Goal: Check status

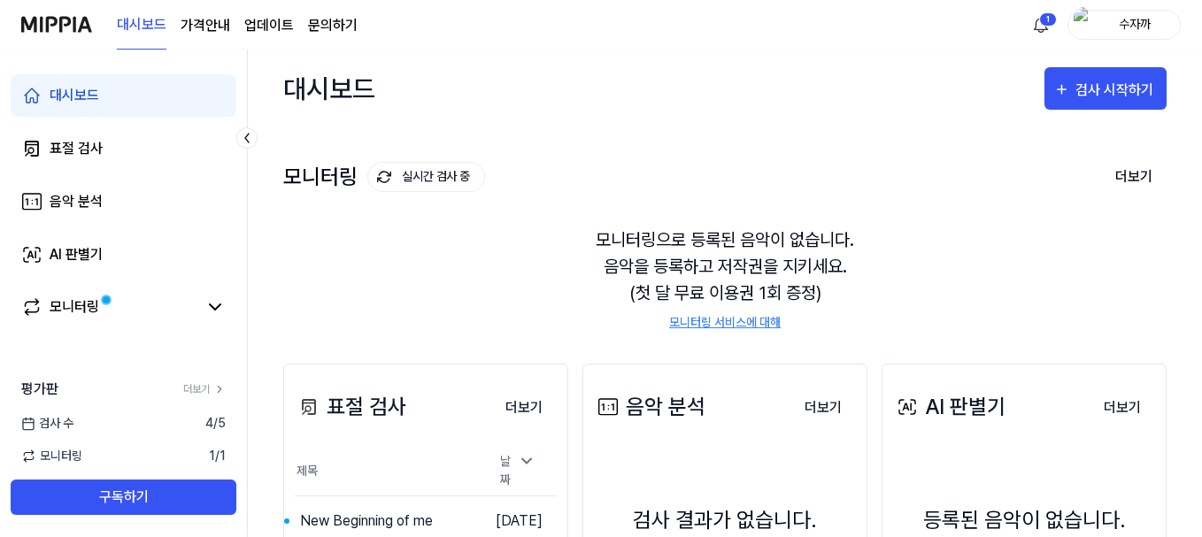
scroll to position [271, 0]
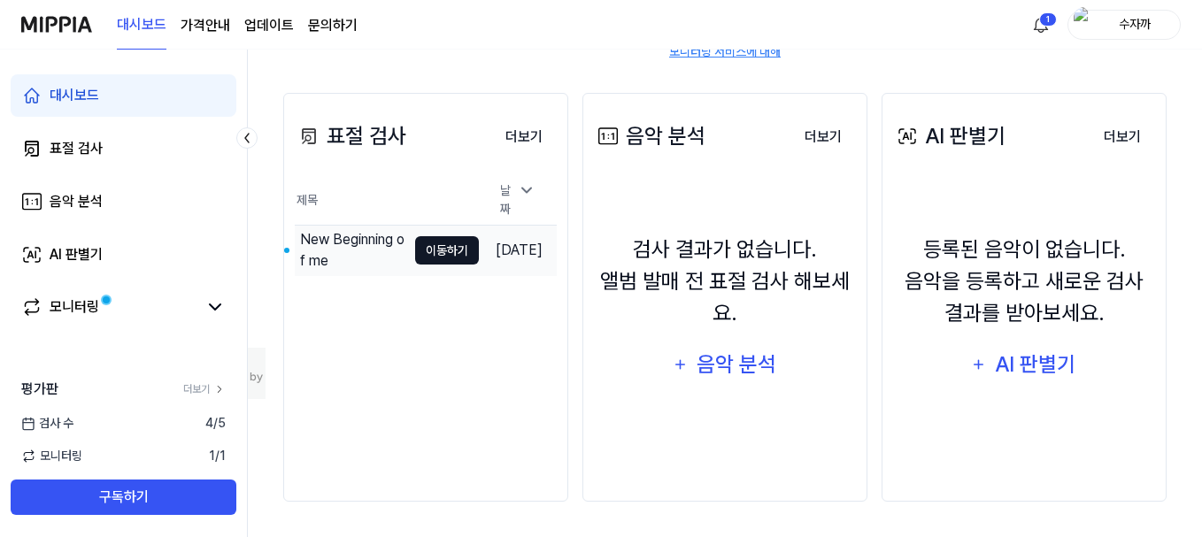
click at [415, 253] on button "이동하기" at bounding box center [447, 250] width 64 height 28
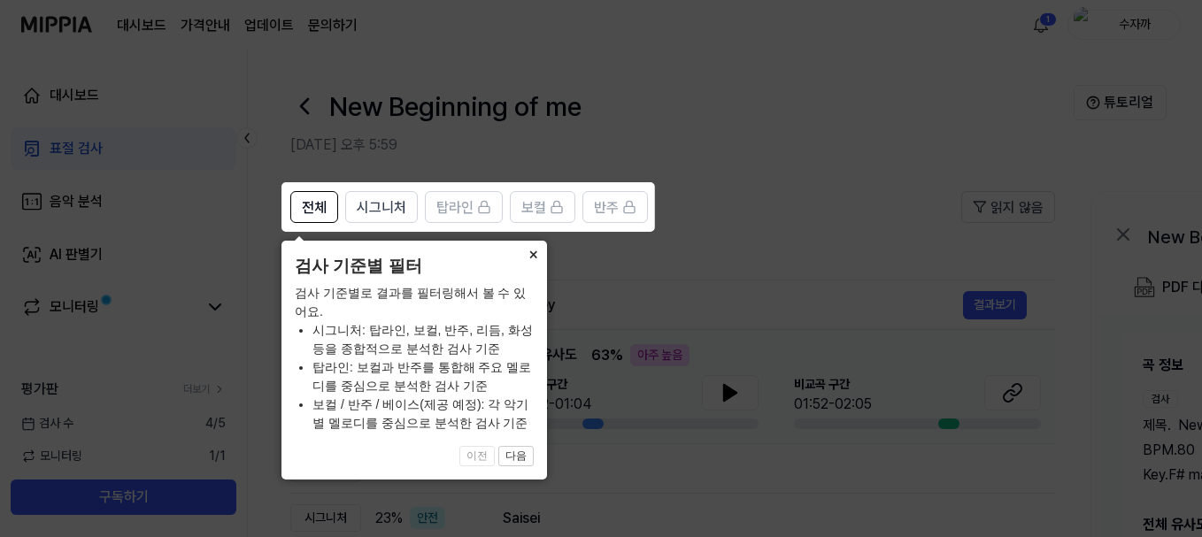
click at [534, 253] on button "×" at bounding box center [533, 253] width 28 height 25
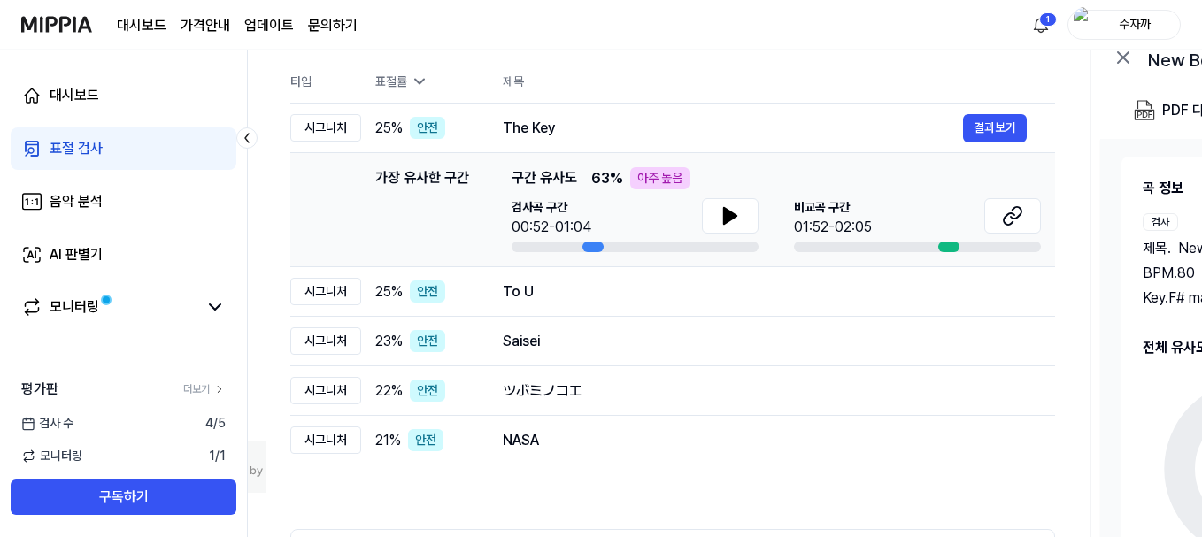
scroll to position [88, 0]
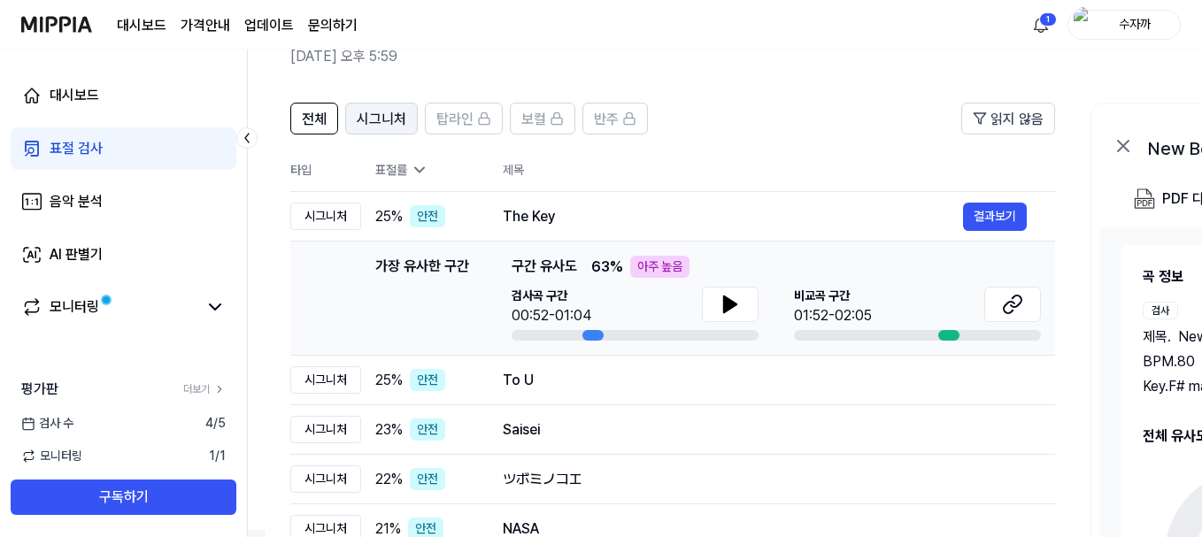
click at [372, 117] on span "시그니처" at bounding box center [382, 119] width 50 height 21
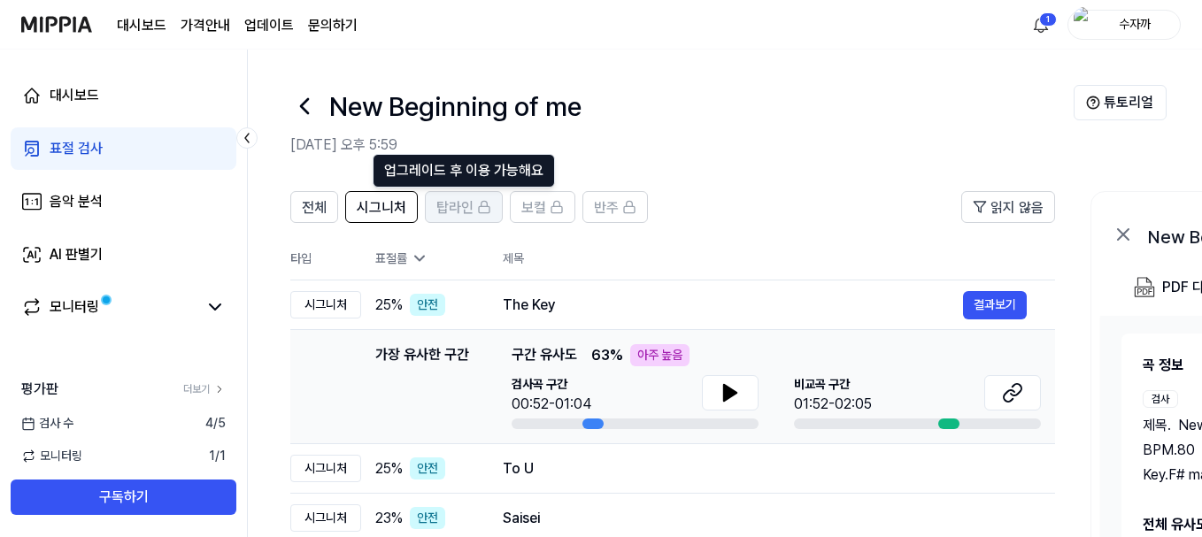
click at [449, 199] on span "탑라인" at bounding box center [454, 207] width 37 height 21
click at [449, 211] on span "탑라인" at bounding box center [454, 207] width 37 height 21
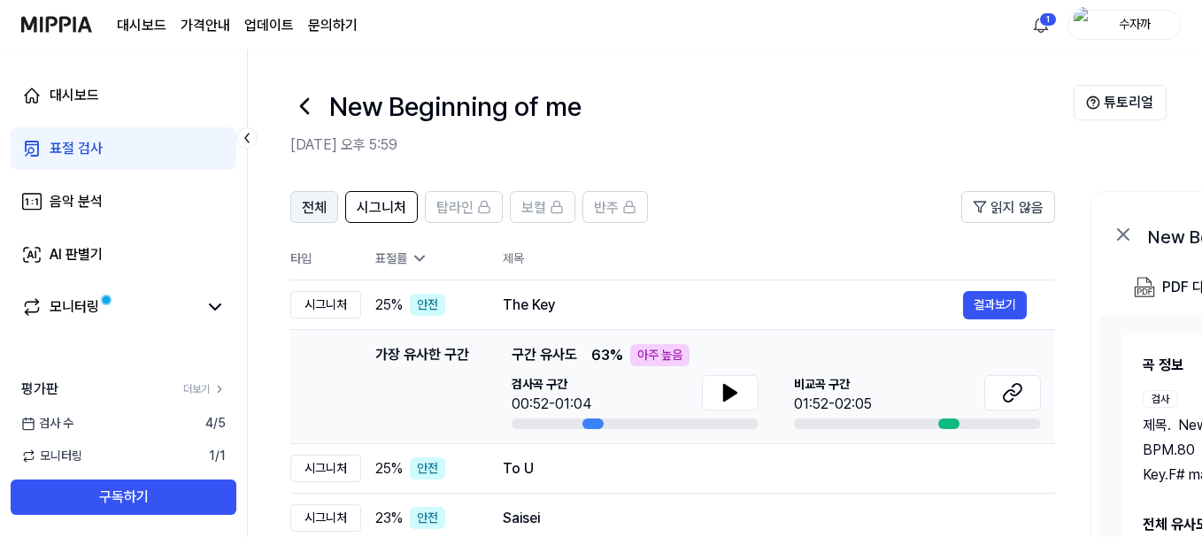
click at [309, 217] on span "전체" at bounding box center [314, 207] width 25 height 21
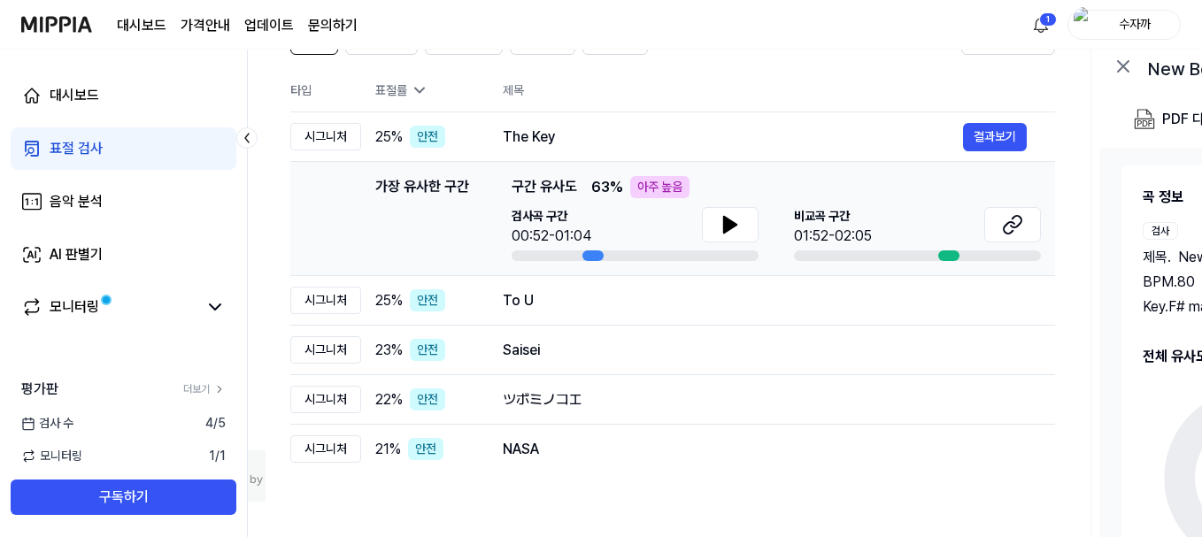
scroll to position [354, 0]
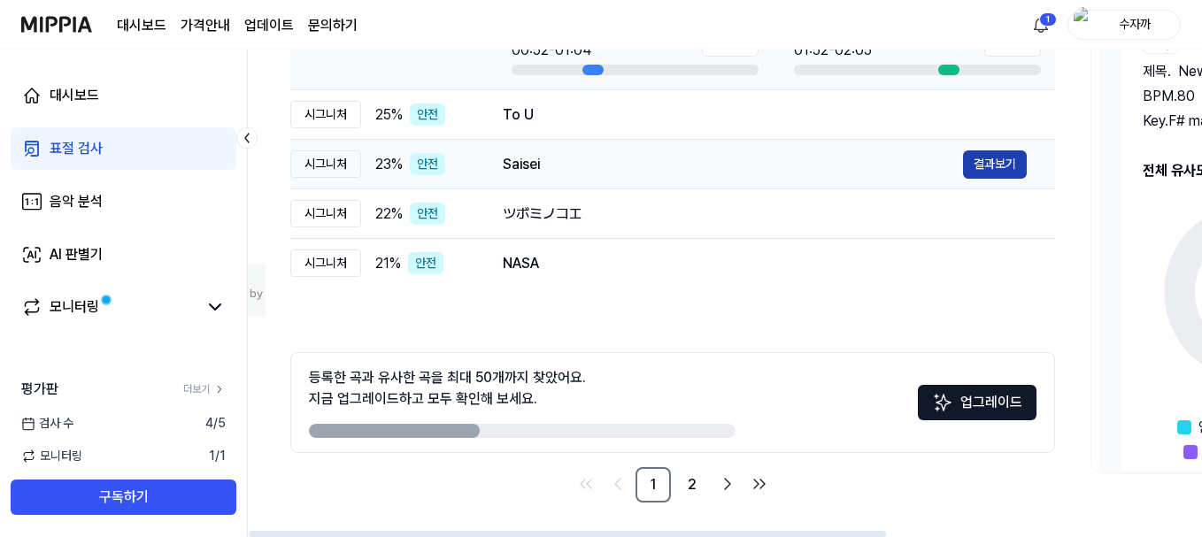
click at [999, 166] on button "결과보기" at bounding box center [995, 164] width 64 height 28
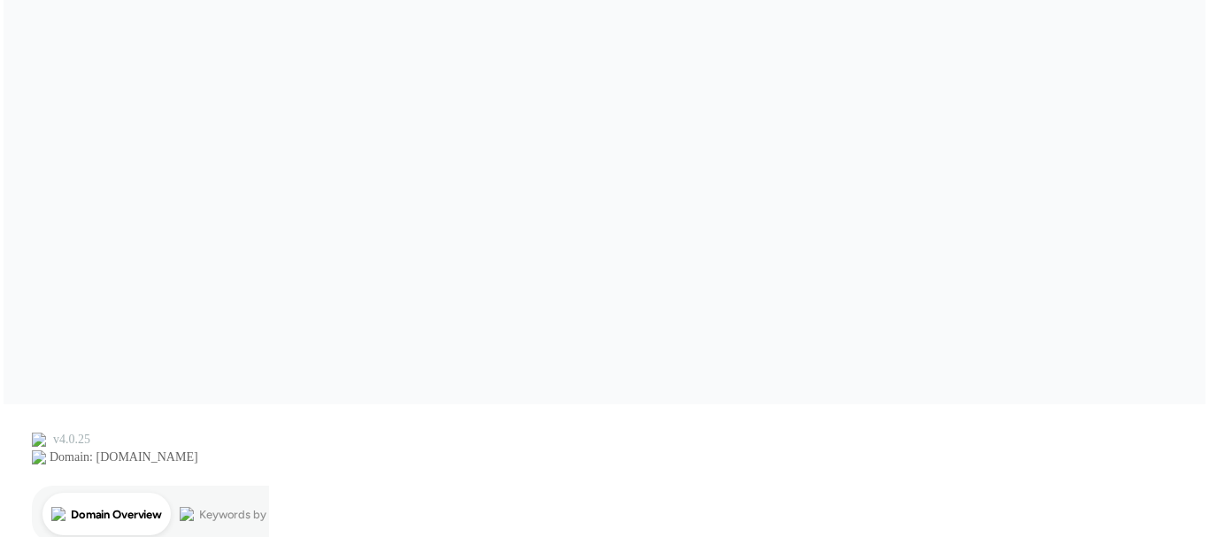
scroll to position [0, 0]
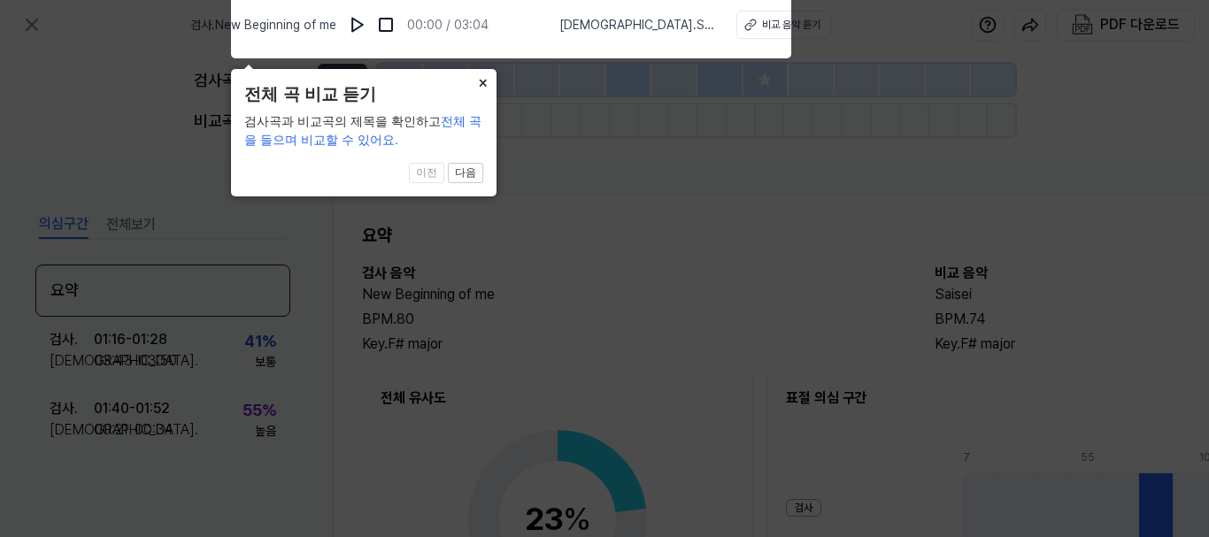
click at [481, 83] on button "×" at bounding box center [482, 81] width 28 height 25
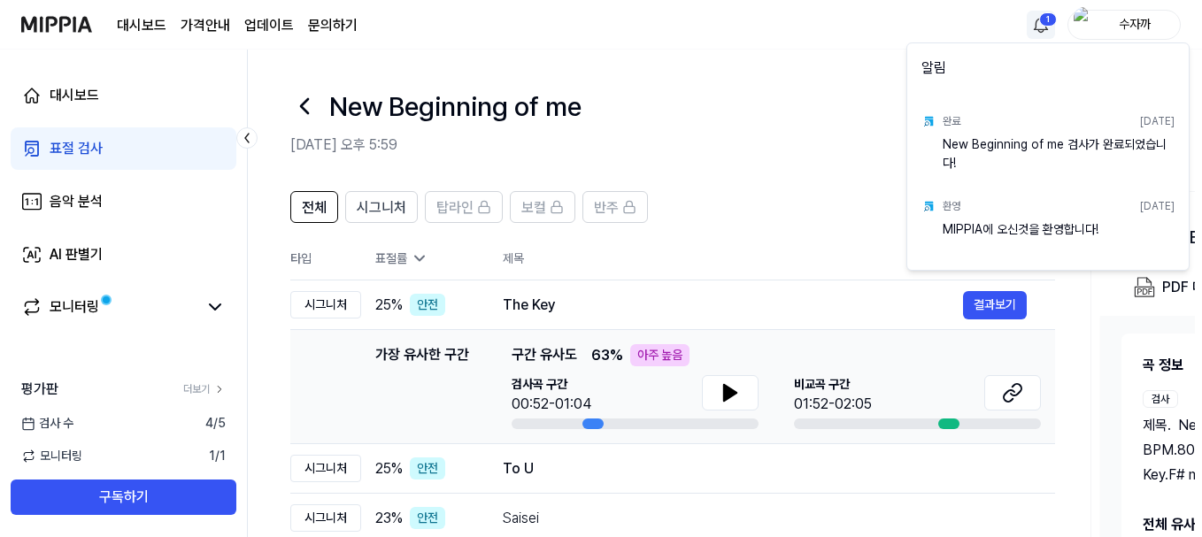
click at [1046, 23] on html "대시보드 가격안내 업데이트 문의하기 1 수자까 대시보드 표절 검사 음악 분석 AI 판별기 모니터링 평가판 더보기 검사 수 4 / 5 모니터링 …" at bounding box center [601, 268] width 1202 height 537
